Goal: Task Accomplishment & Management: Manage account settings

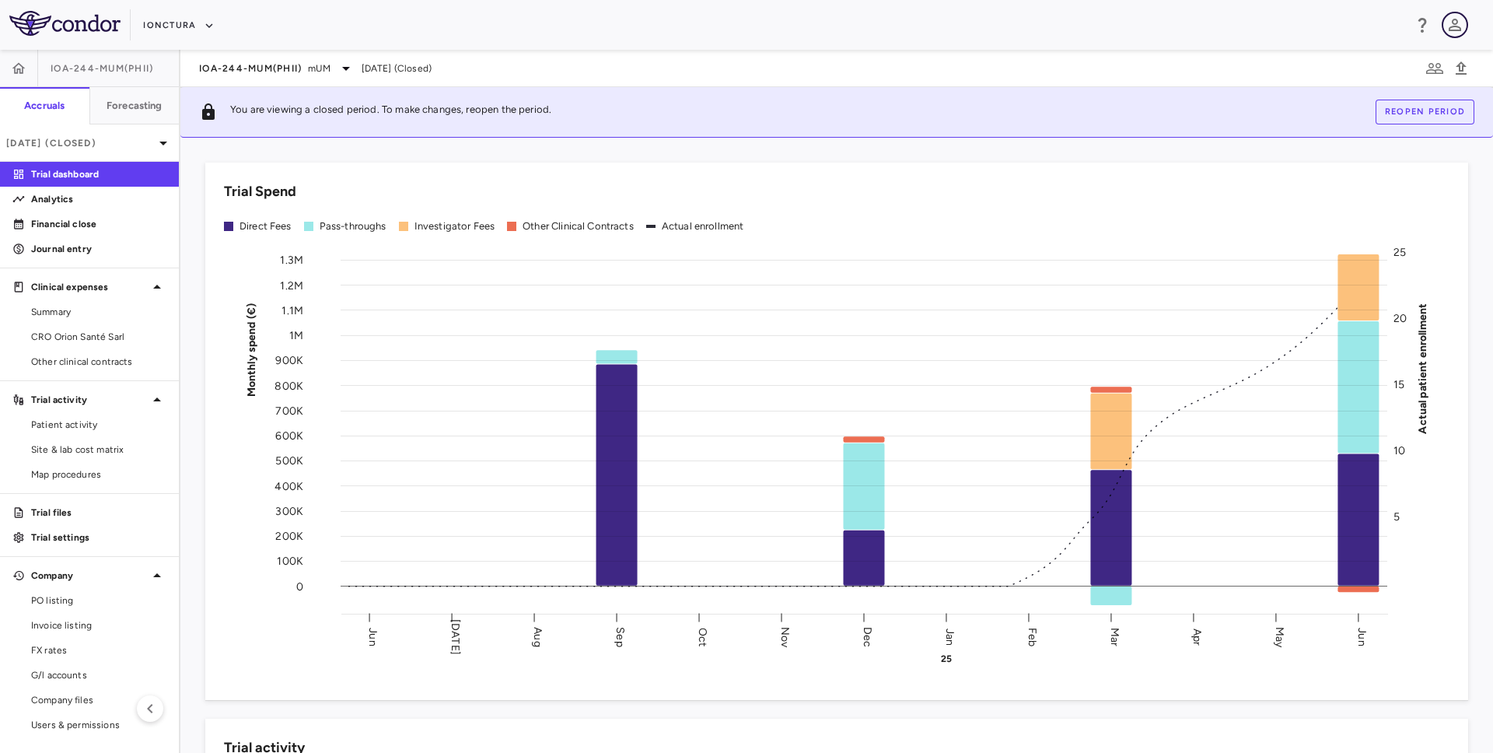
click at [1459, 25] on icon "button" at bounding box center [1454, 25] width 19 height 19
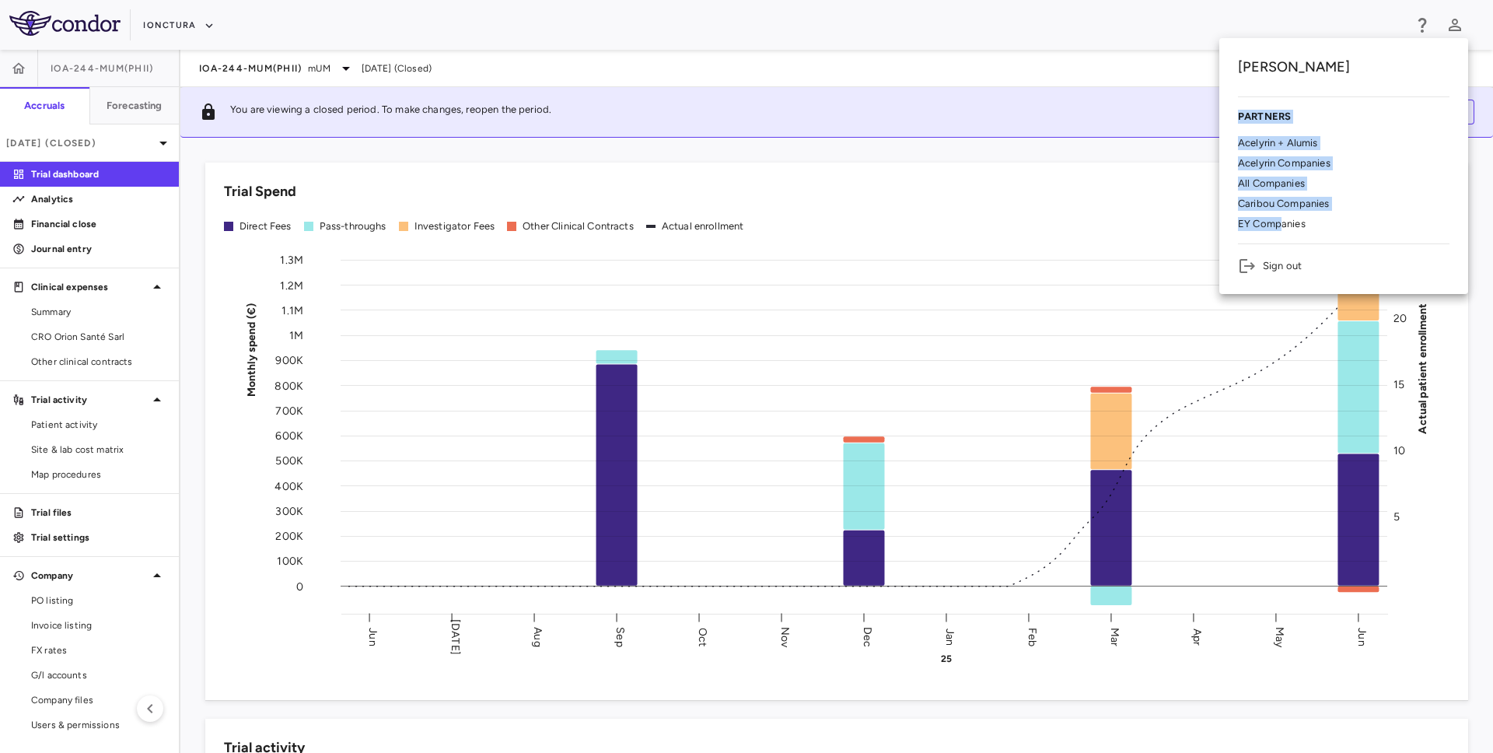
click at [1281, 231] on div "Emily Goldman PARTNERS Acelyrin + Alumis Acelyrin Companies All Companies Carib…" at bounding box center [1343, 166] width 249 height 256
click at [1267, 218] on p "EY Companies" at bounding box center [1272, 224] width 68 height 14
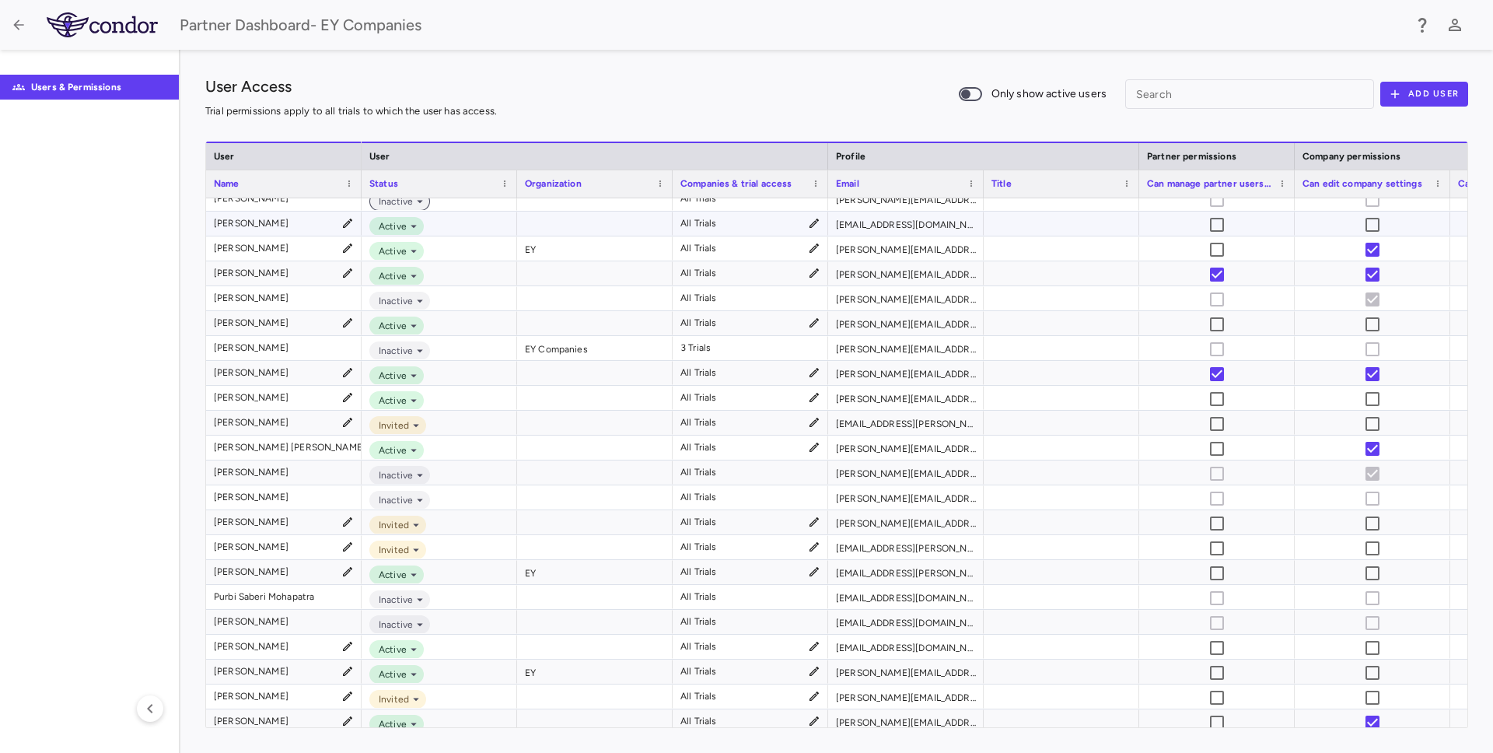
scroll to position [68, 0]
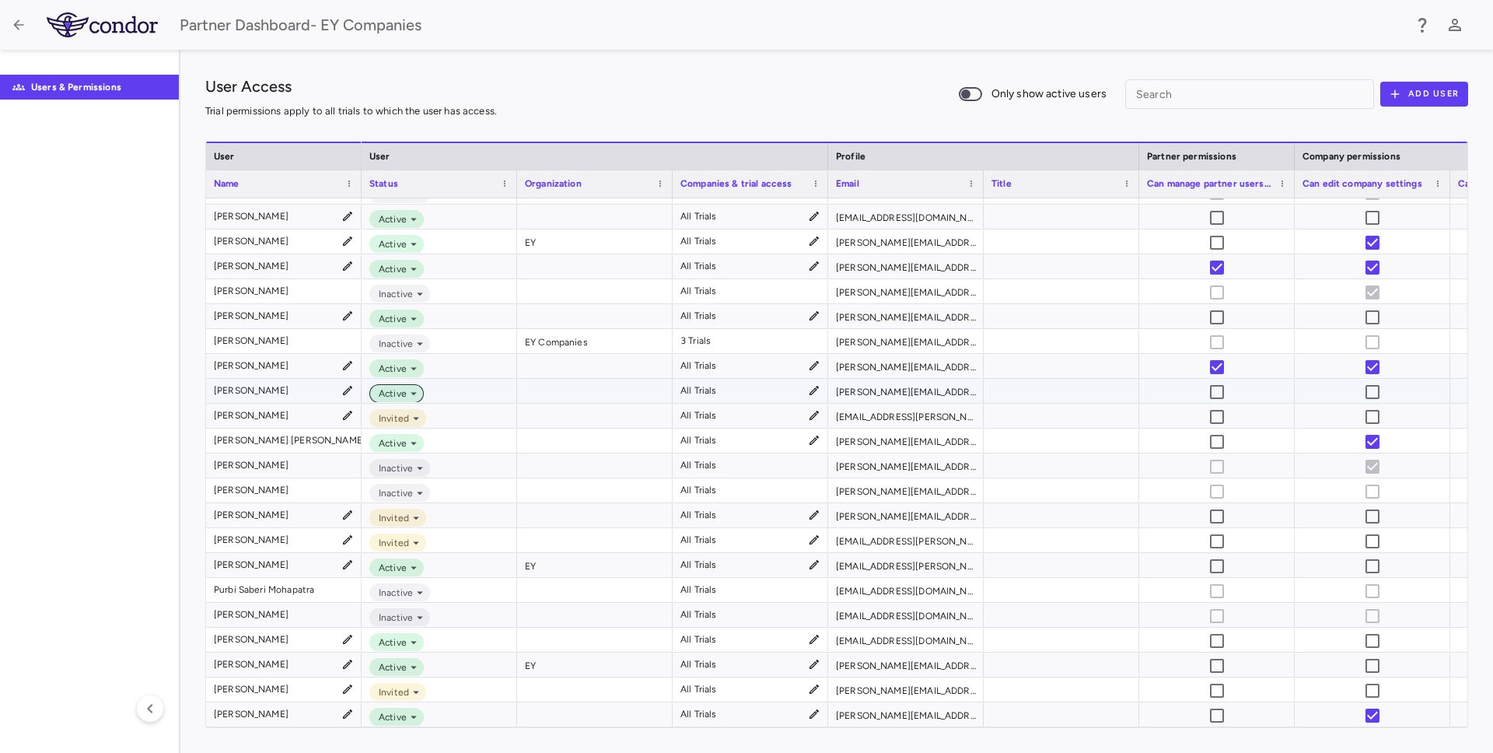
click at [400, 391] on span "Active" at bounding box center [389, 393] width 34 height 14
click at [414, 442] on div "Inactive" at bounding box center [415, 445] width 44 height 14
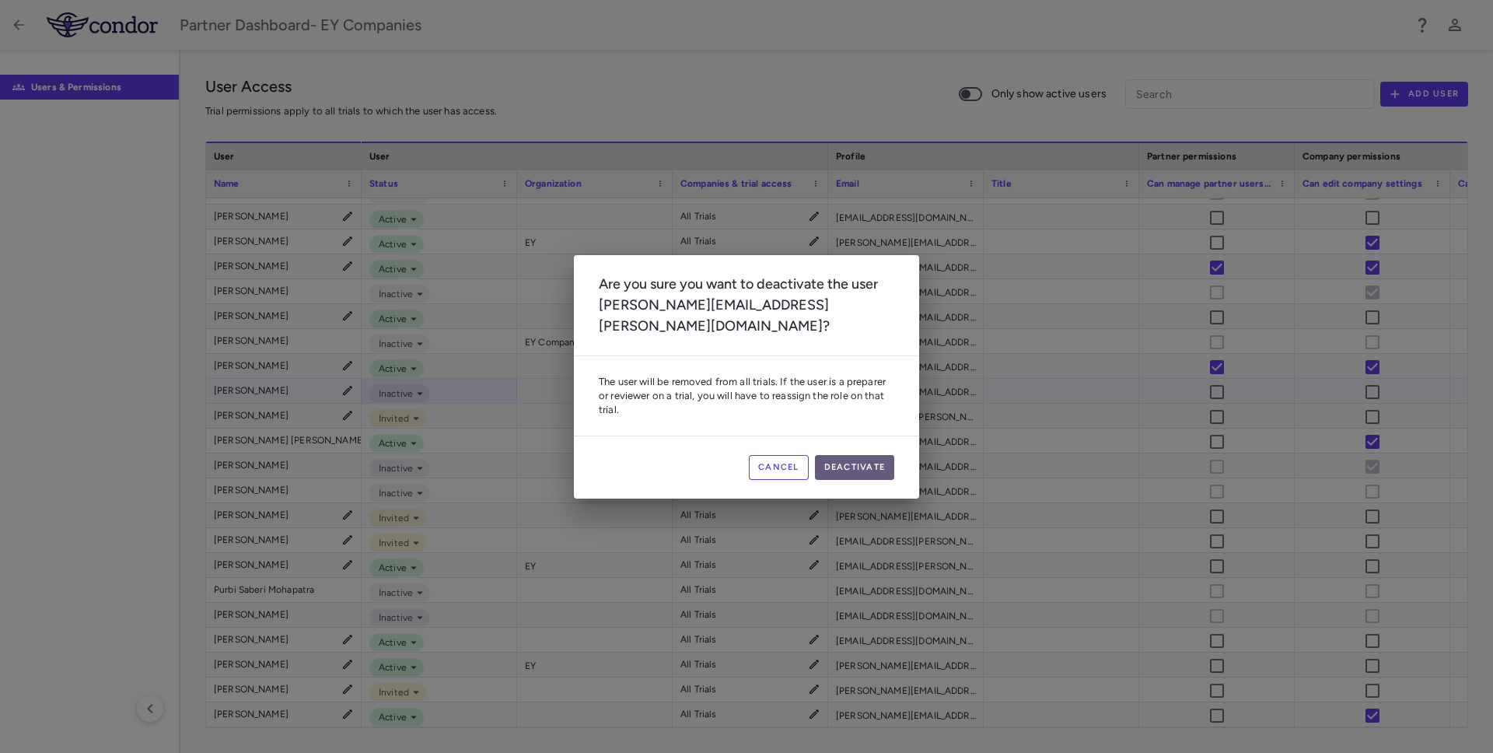
click at [850, 455] on button "Deactivate" at bounding box center [855, 467] width 80 height 25
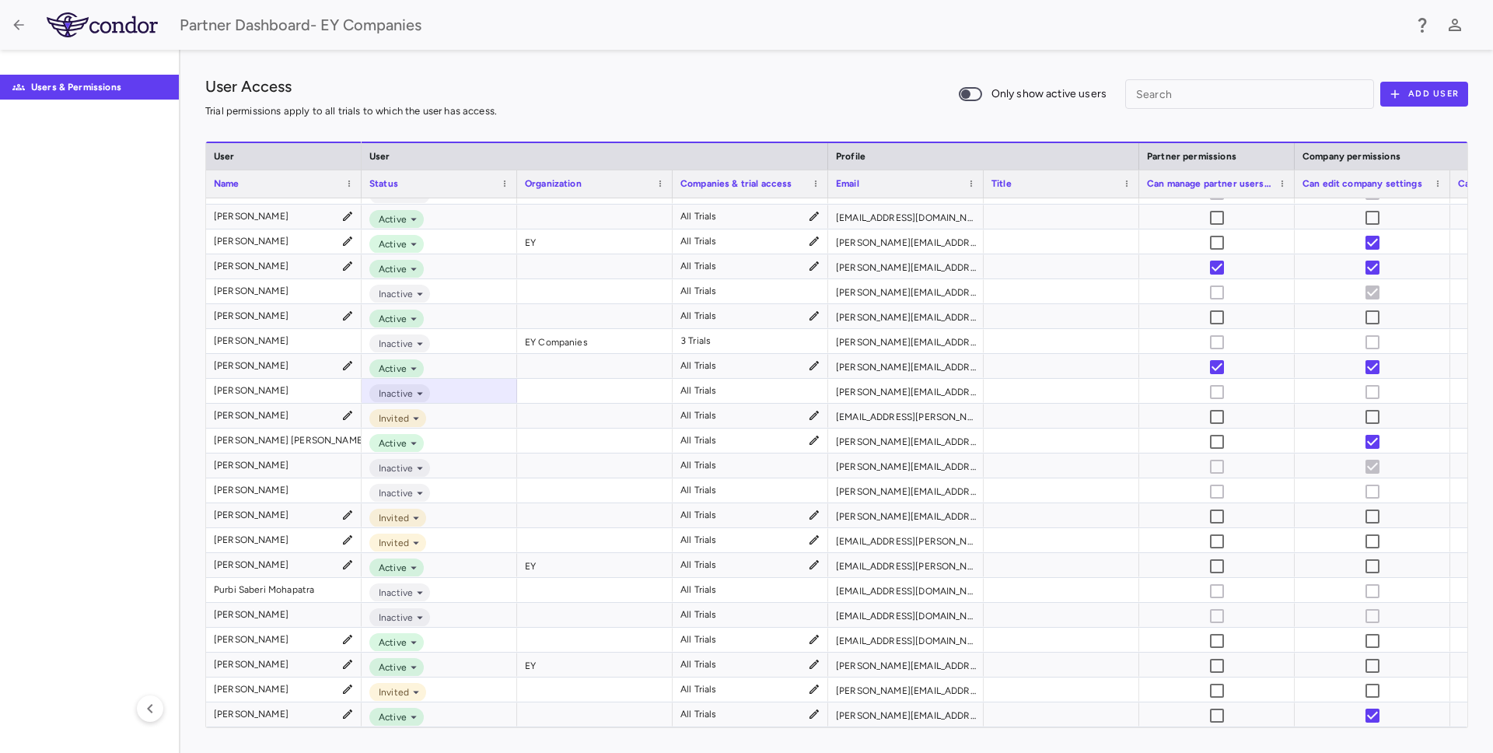
click at [189, 390] on div "User Access Trial permissions apply to all trials to which the user has access.…" at bounding box center [836, 401] width 1312 height 703
